Goal: Find contact information: Find contact information

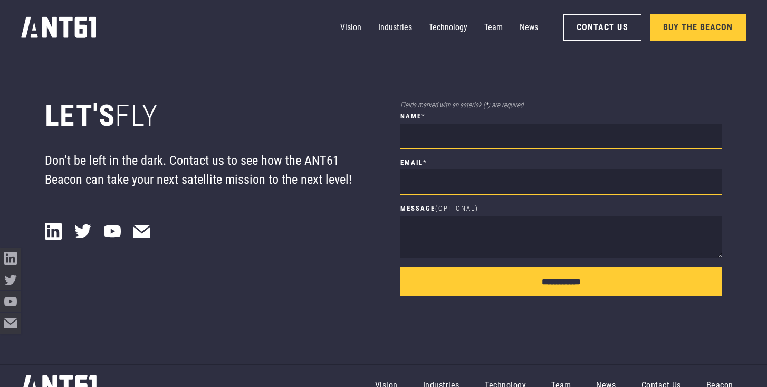
scroll to position [7219, 0]
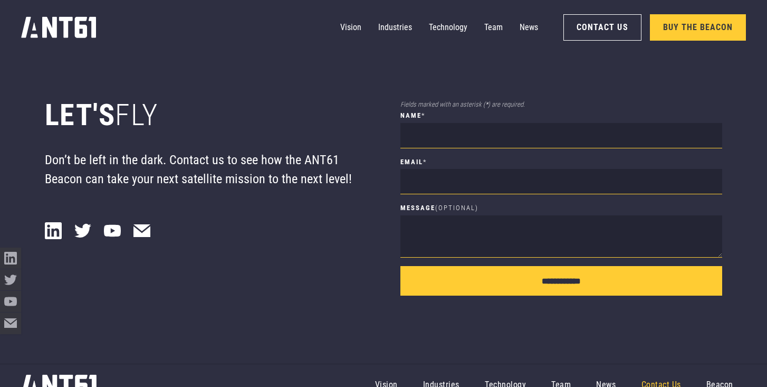
click at [659, 369] on link "Contact Us" at bounding box center [661, 384] width 65 height 38
click at [656, 365] on link "Contact Us" at bounding box center [661, 384] width 65 height 38
click at [676, 365] on link "Contact Us" at bounding box center [661, 384] width 65 height 38
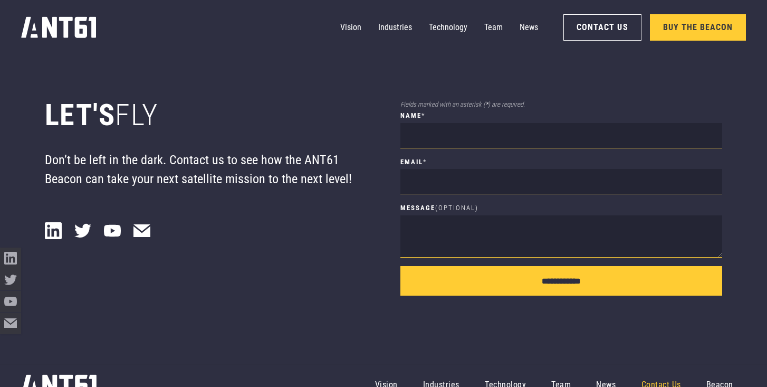
click at [676, 365] on link "Contact Us" at bounding box center [661, 384] width 65 height 38
click at [560, 369] on link "Team" at bounding box center [560, 384] width 45 height 38
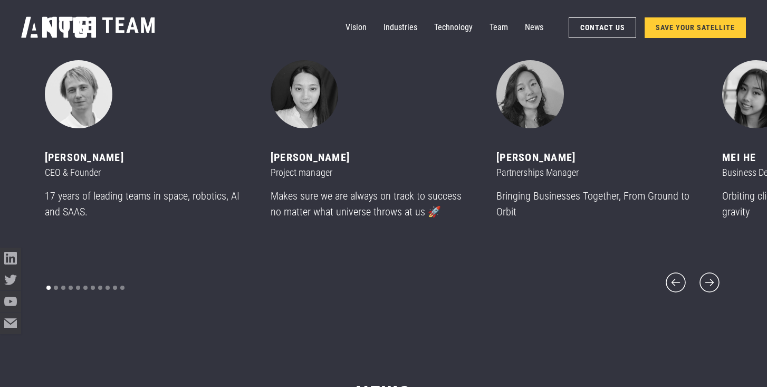
scroll to position [4671, 0]
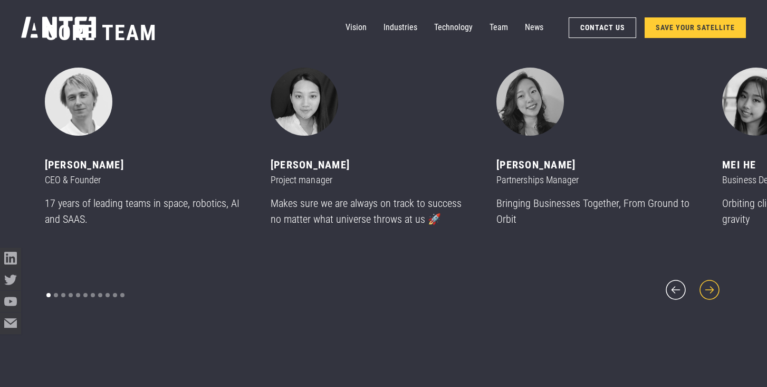
click at [714, 289] on icon "next slide" at bounding box center [709, 290] width 20 height 20
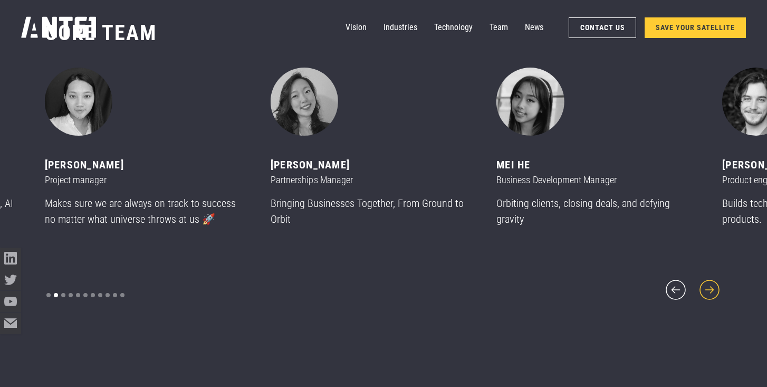
click at [714, 288] on icon "next slide" at bounding box center [709, 289] width 25 height 25
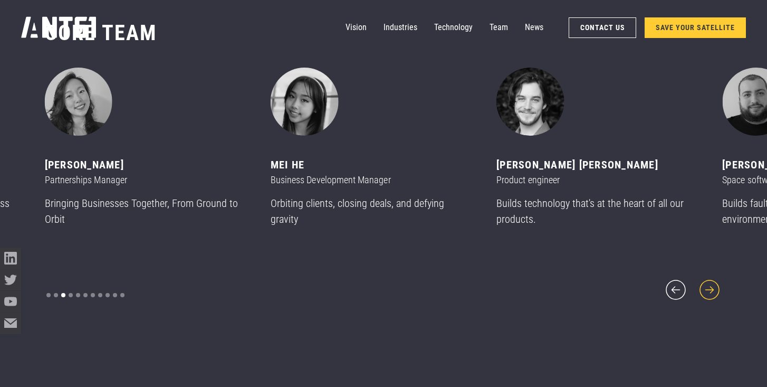
click at [714, 288] on icon "next slide" at bounding box center [709, 289] width 25 height 25
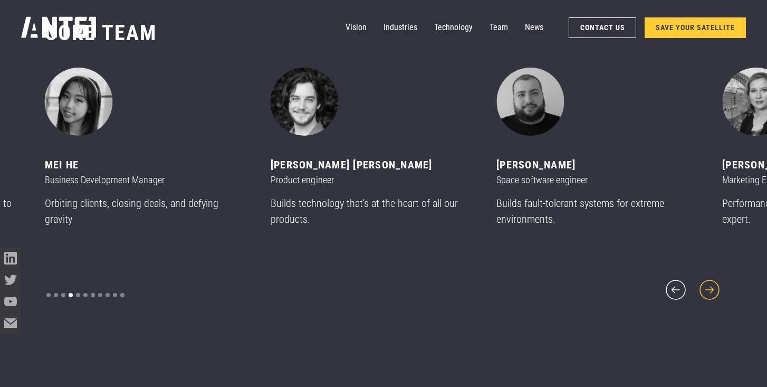
click at [714, 288] on icon "next slide" at bounding box center [709, 289] width 25 height 25
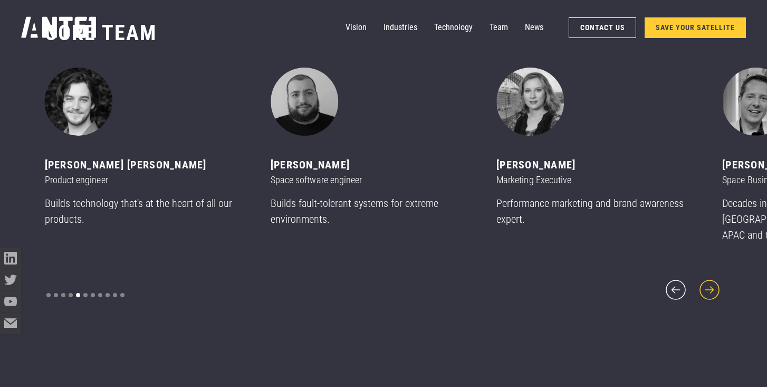
click at [714, 288] on icon "next slide" at bounding box center [709, 289] width 25 height 25
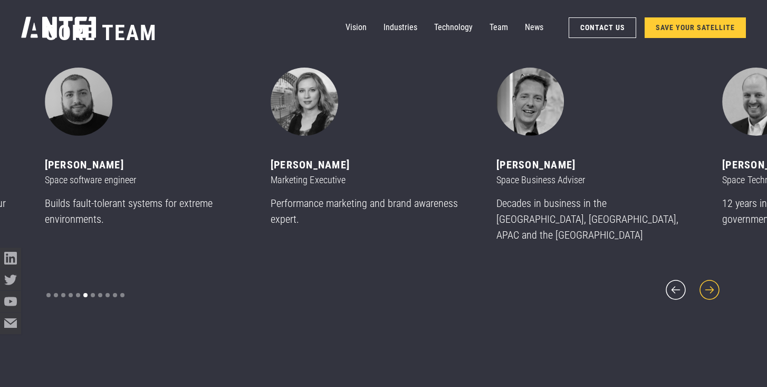
click at [714, 288] on icon "next slide" at bounding box center [709, 289] width 25 height 25
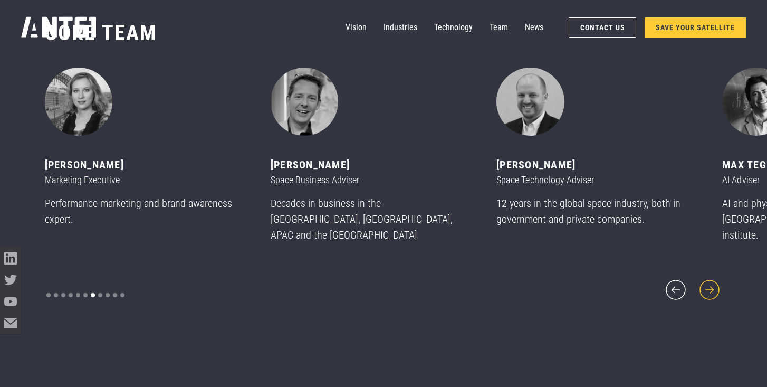
click at [714, 288] on icon "next slide" at bounding box center [709, 289] width 25 height 25
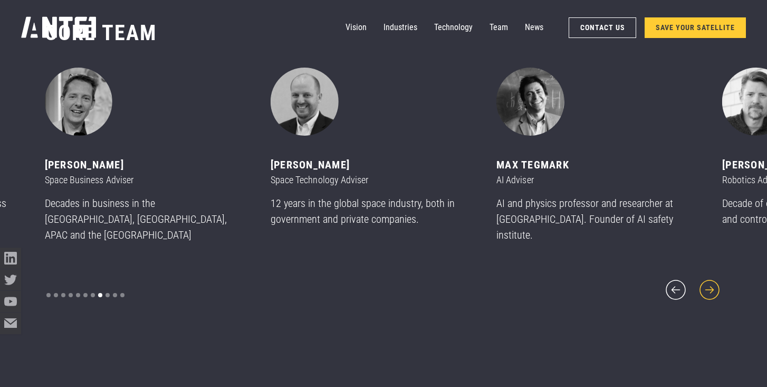
click at [714, 288] on icon "next slide" at bounding box center [709, 289] width 25 height 25
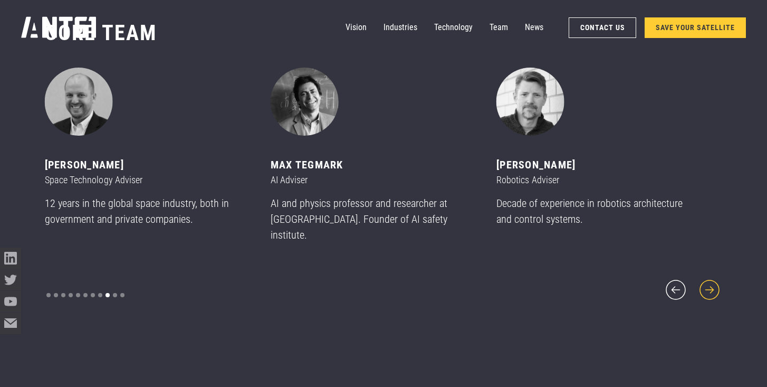
click at [714, 288] on icon "next slide" at bounding box center [709, 289] width 25 height 25
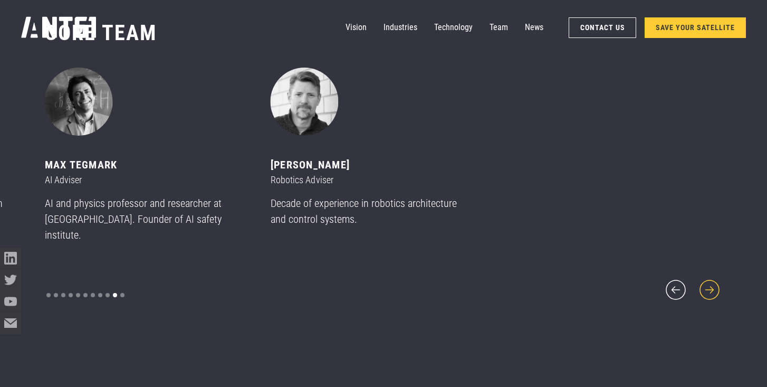
click at [714, 288] on icon "next slide" at bounding box center [709, 289] width 25 height 25
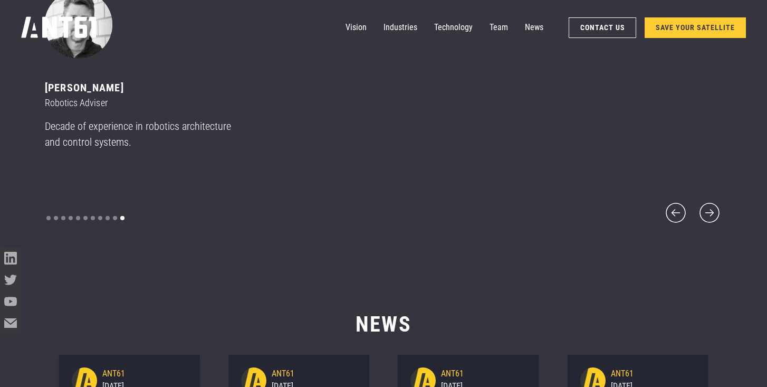
scroll to position [5074, 0]
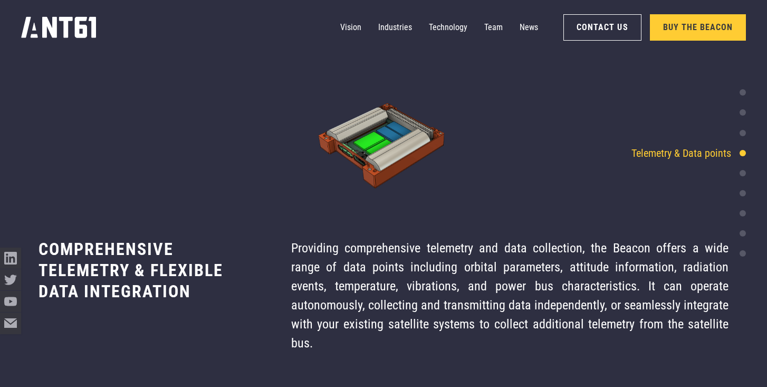
scroll to position [2868, 0]
